Goal: Check status: Check status

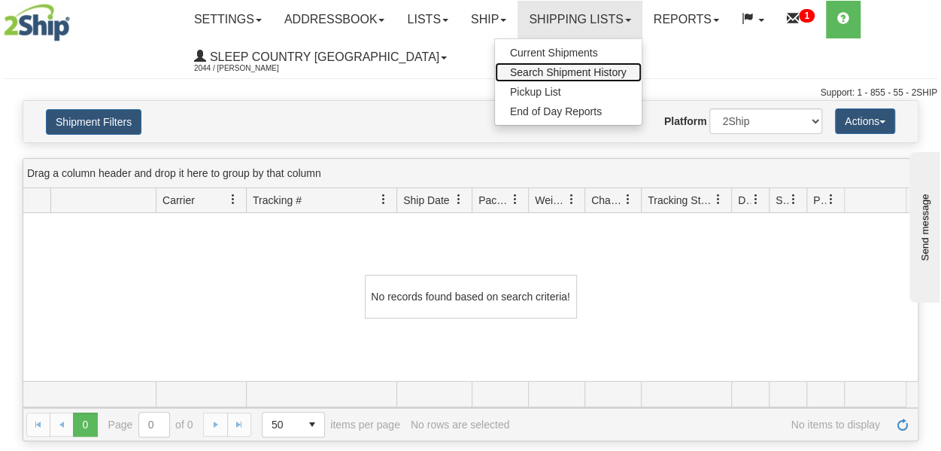
click at [567, 72] on span "Search Shipment History" at bounding box center [568, 72] width 117 height 12
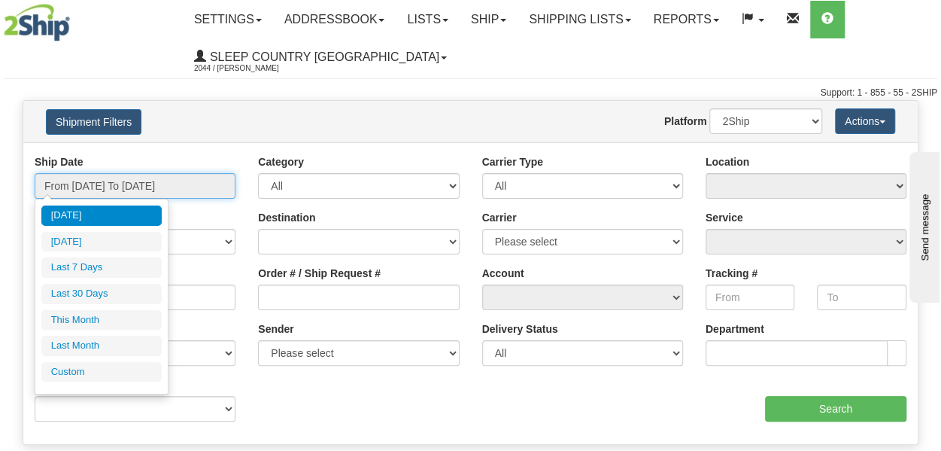
click at [128, 184] on input "From [DATE] To [DATE]" at bounding box center [135, 186] width 201 height 26
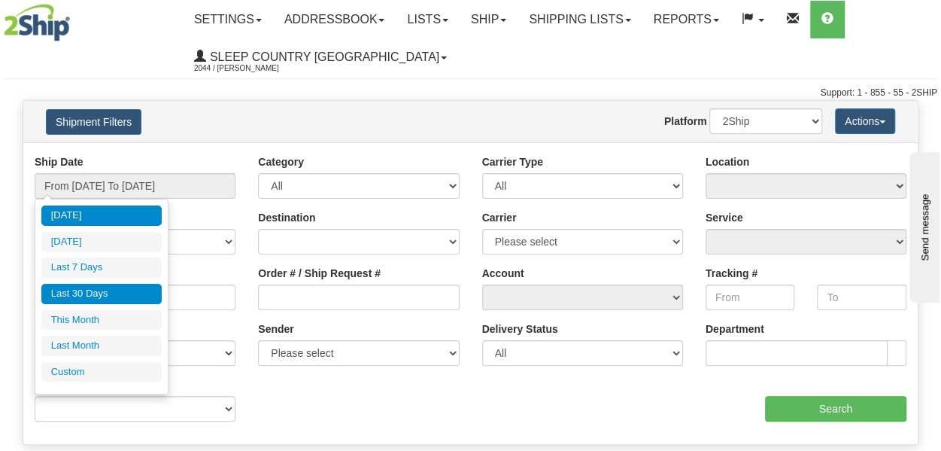
click at [92, 293] on li "Last 30 Days" at bounding box center [101, 294] width 120 height 20
type input "From [DATE] To [DATE]"
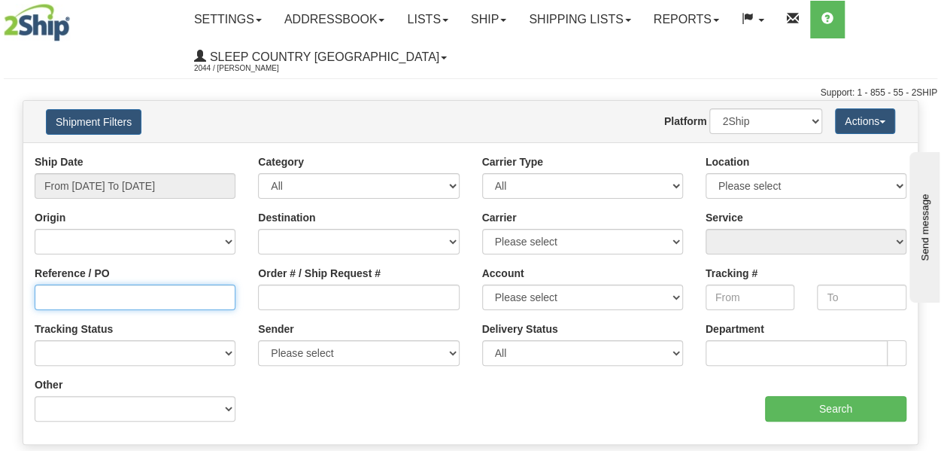
click at [70, 300] on input "Reference / PO" at bounding box center [135, 297] width 201 height 26
paste input "9000H983246"
type input "9000H983246"
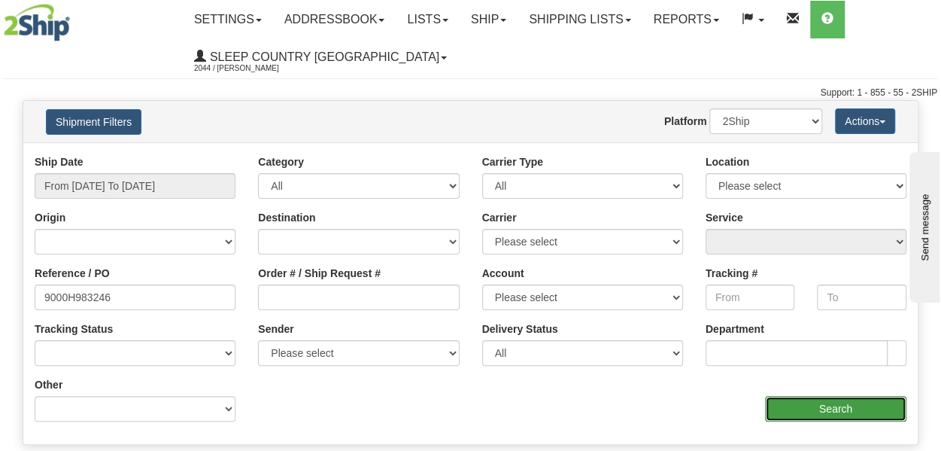
click at [843, 410] on input "Search" at bounding box center [835, 409] width 141 height 26
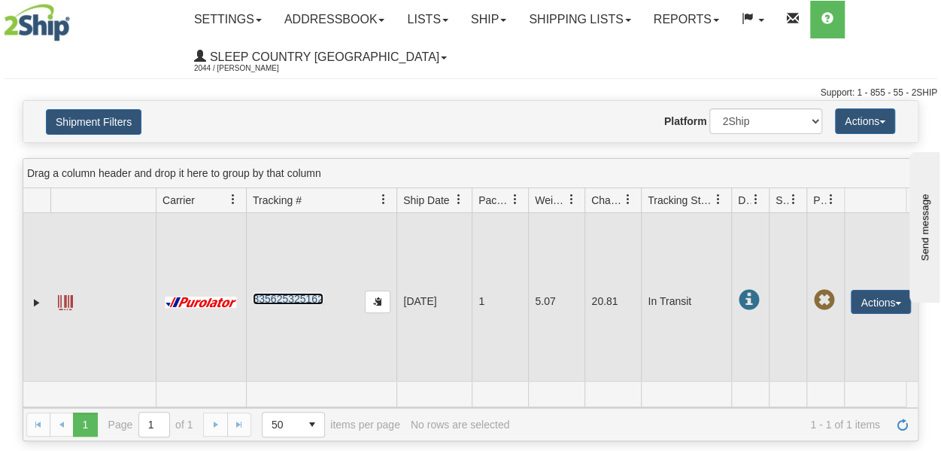
click at [309, 296] on link "335625325162" at bounding box center [288, 299] width 70 height 12
